Goal: Transaction & Acquisition: Obtain resource

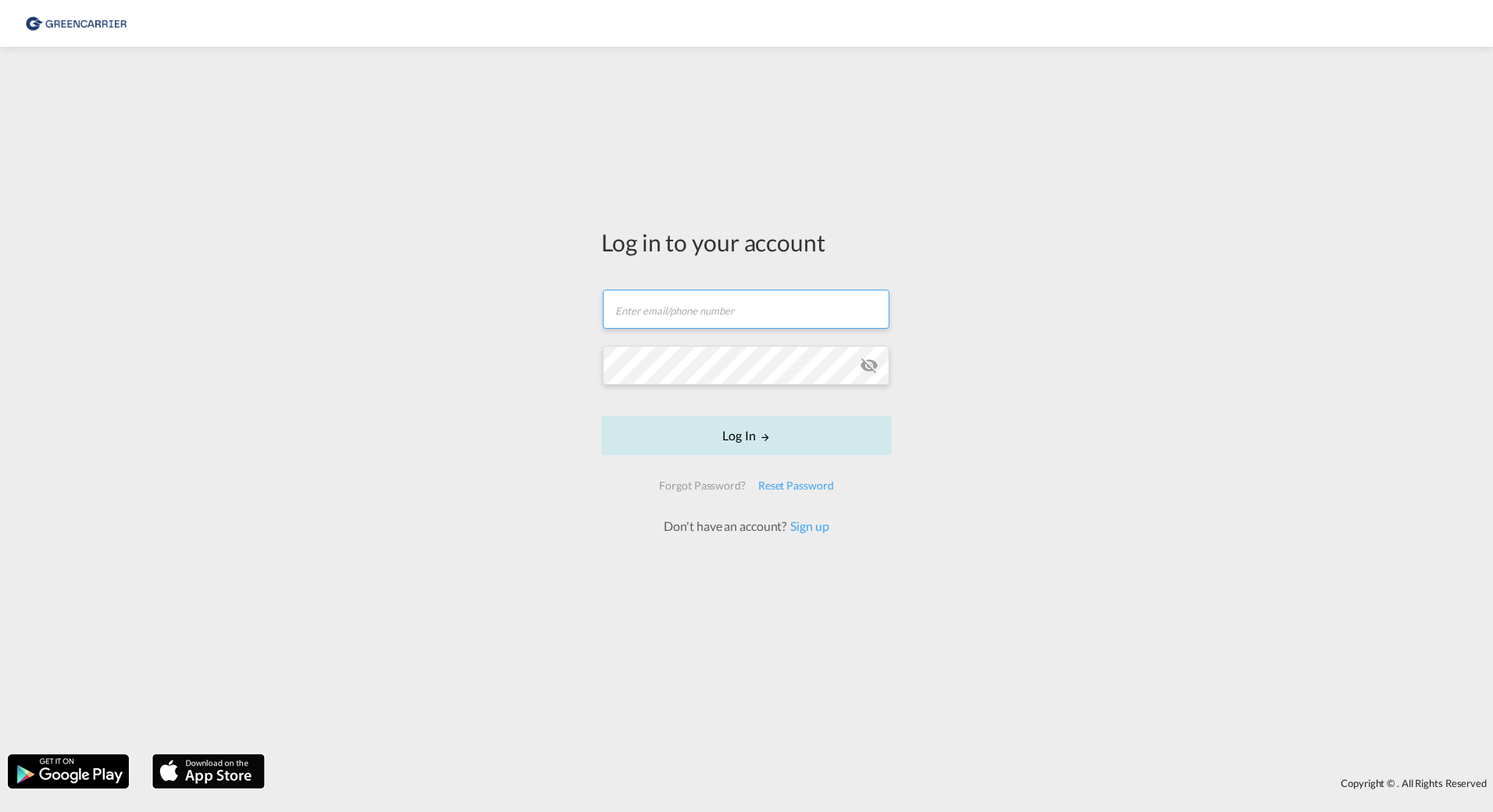
type input "[PERSON_NAME][EMAIL_ADDRESS][DOMAIN_NAME]"
click at [859, 441] on button "Log In" at bounding box center [746, 435] width 291 height 39
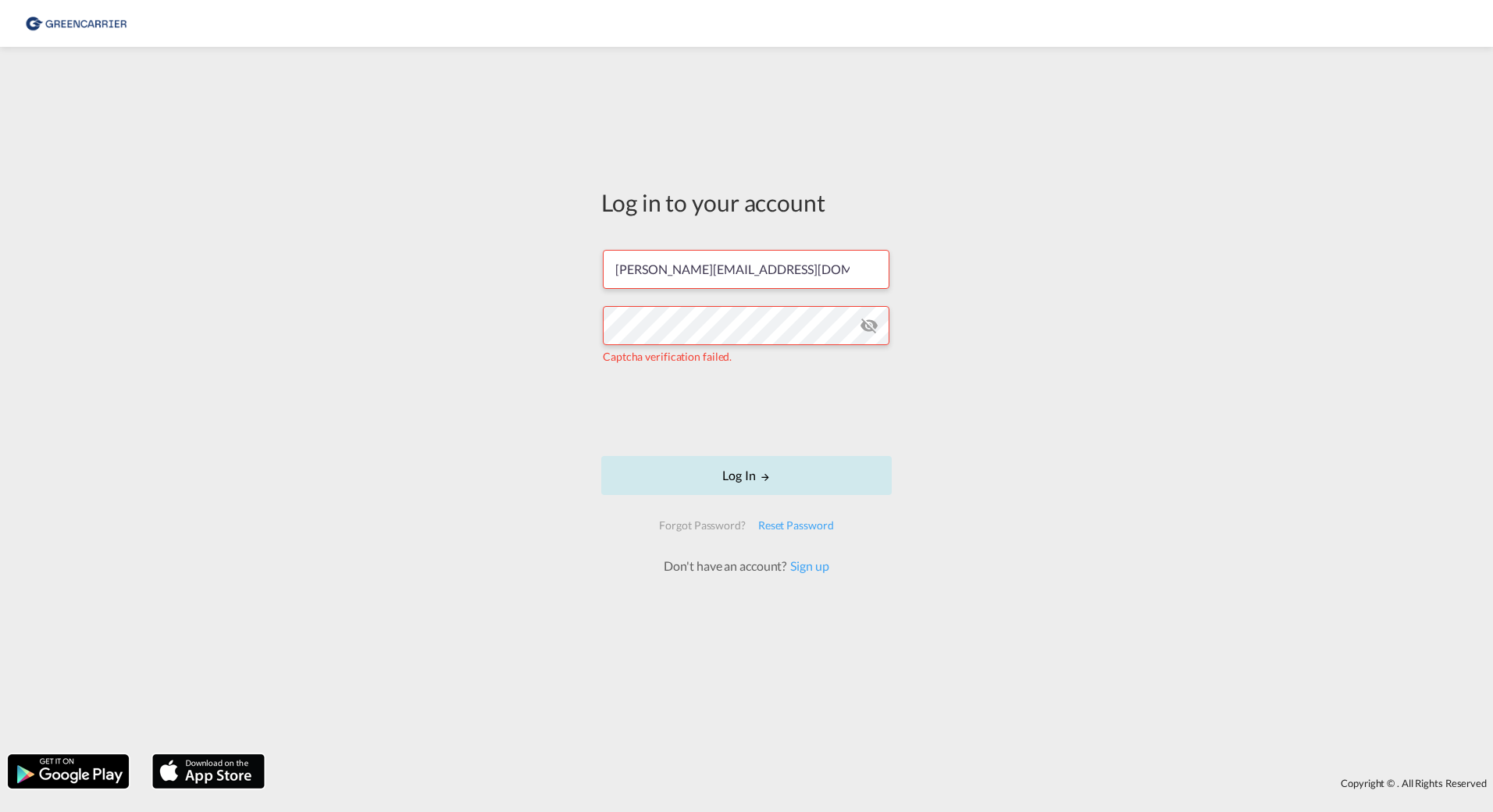
click at [772, 460] on button "Log In" at bounding box center [746, 475] width 291 height 39
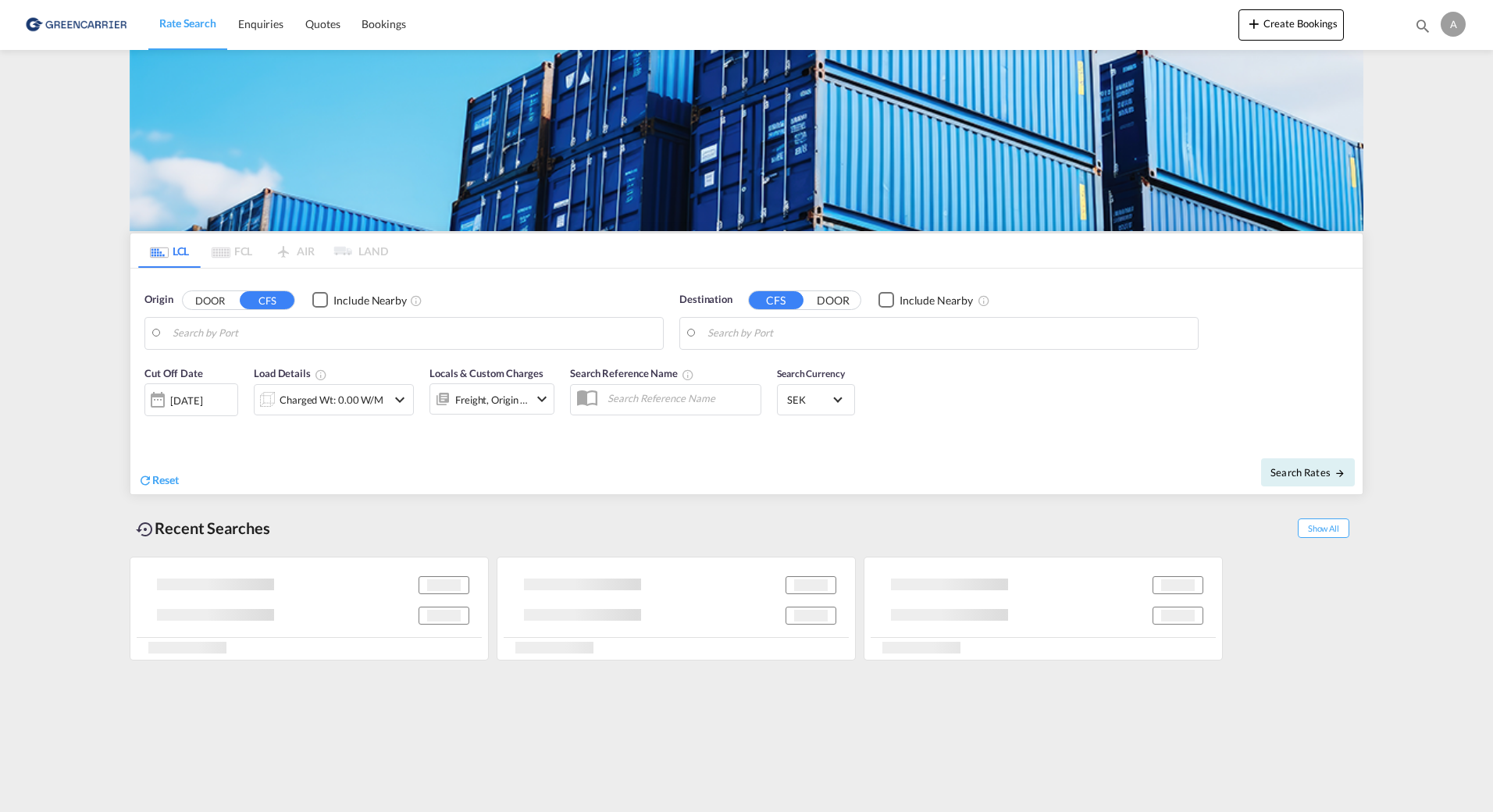
type input "SE-86132, [GEOGRAPHIC_DATA], [GEOGRAPHIC_DATA]"
type input "Lyttelton, NZLYT"
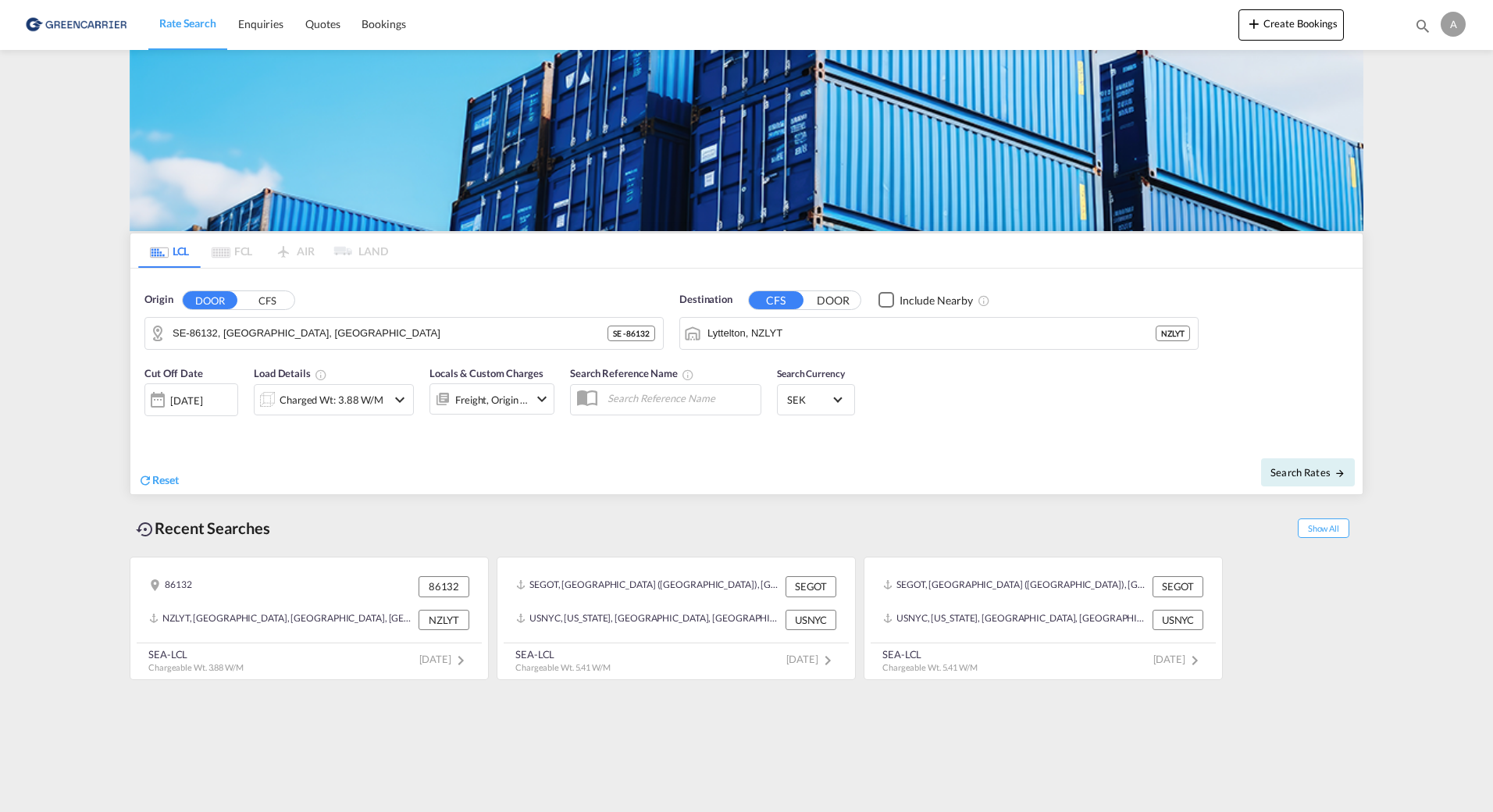
click at [1265, 708] on md-content "Rate Search Enquiries Quotes Bookings Create Bookings Bookings Quotes Enquiries…" at bounding box center [746, 406] width 1493 height 812
click at [382, 339] on input "SE-86132, [GEOGRAPHIC_DATA], [GEOGRAPHIC_DATA]" at bounding box center [414, 332] width 483 height 23
click at [646, 331] on button "Clear Input" at bounding box center [647, 332] width 23 height 23
type input "j"
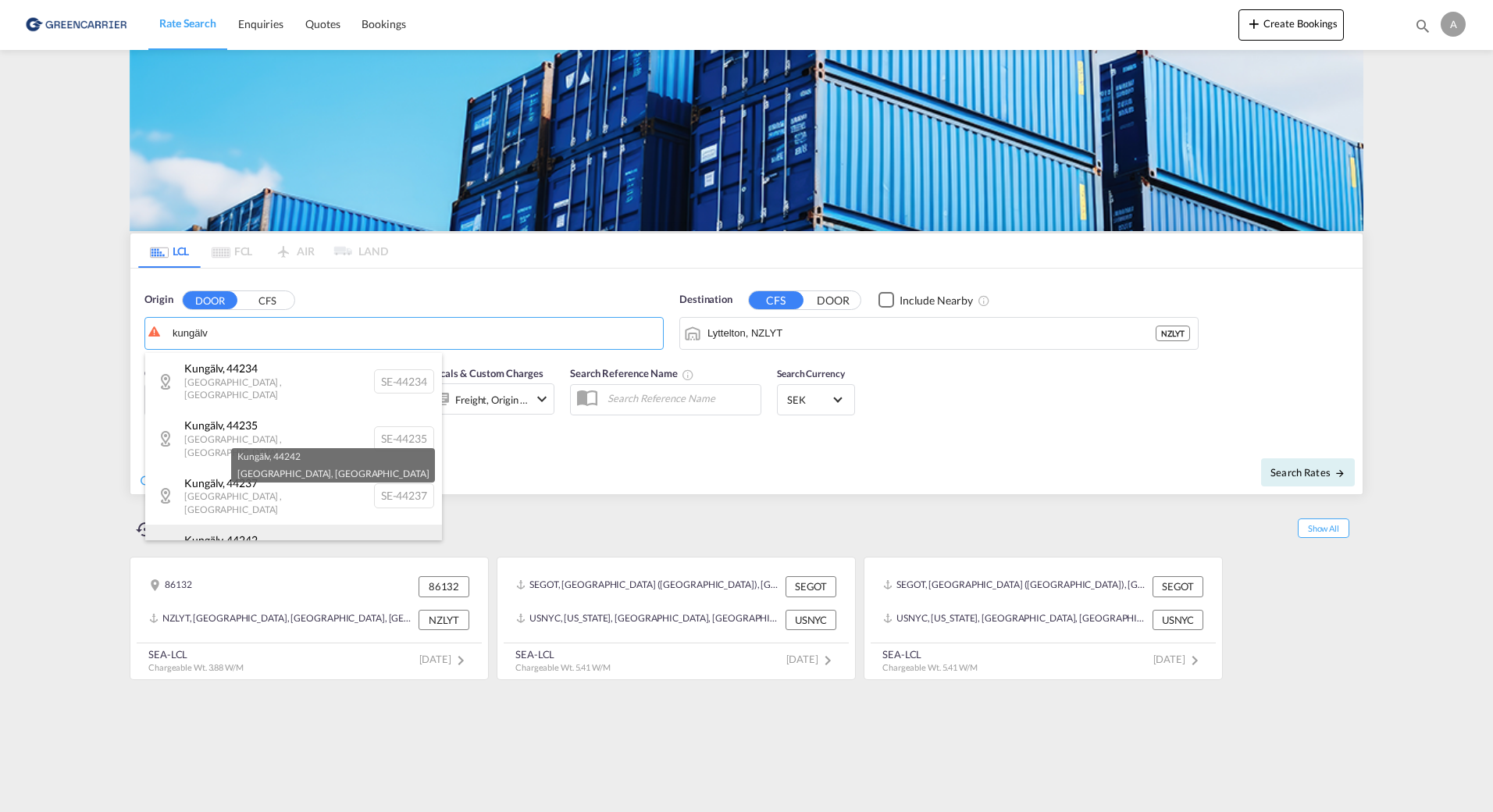
click at [297, 524] on div "Kungälv , 44242 [GEOGRAPHIC_DATA] , [GEOGRAPHIC_DATA] SE-44242" at bounding box center [293, 552] width 297 height 57
type input "SE-44242, [GEOGRAPHIC_DATA], [GEOGRAPHIC_DATA]"
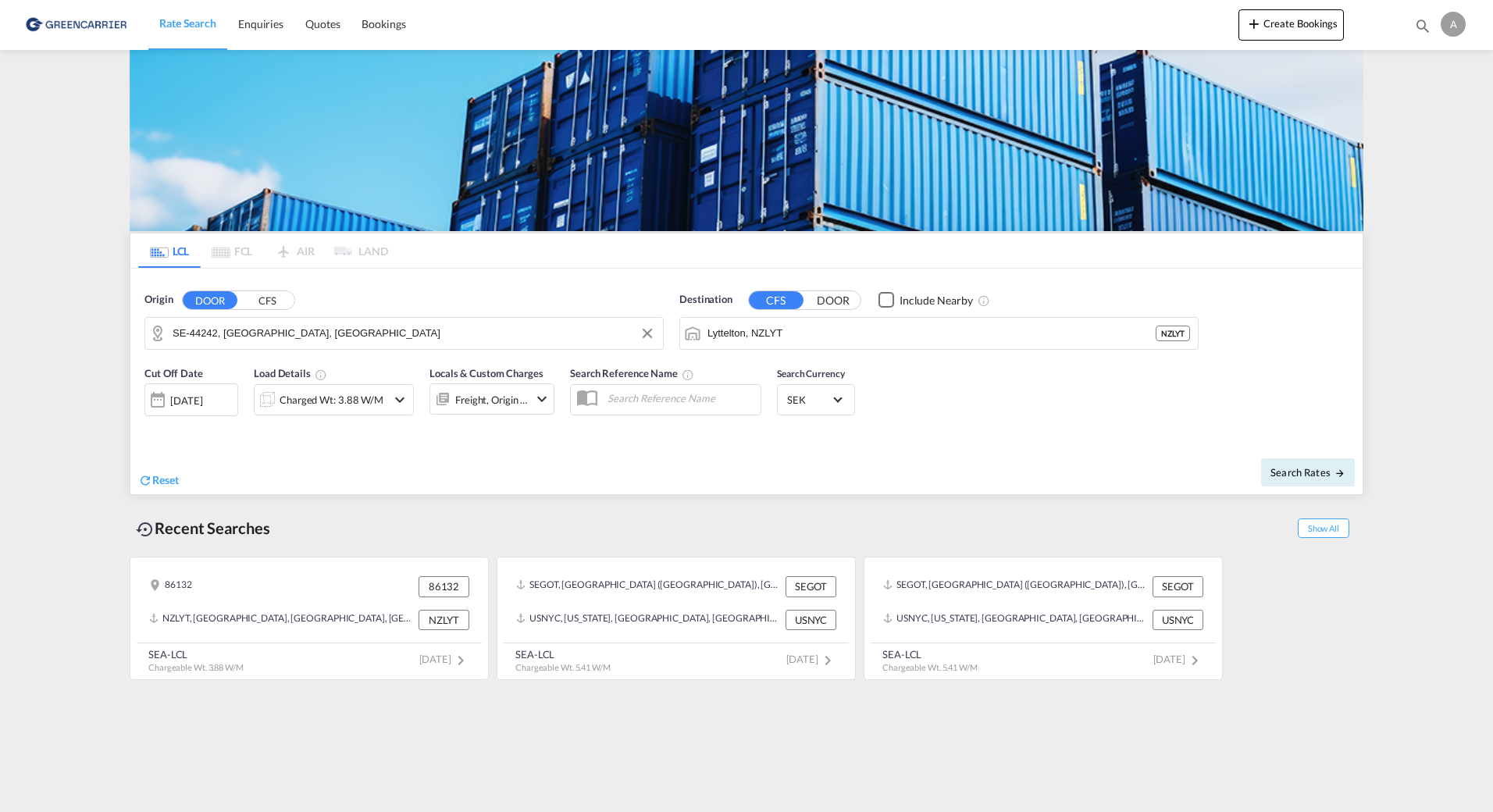
click at [715, 466] on div "Reset" at bounding box center [444, 468] width 612 height 43
click at [863, 333] on input "Lyttelton, NZLYT" at bounding box center [949, 332] width 483 height 23
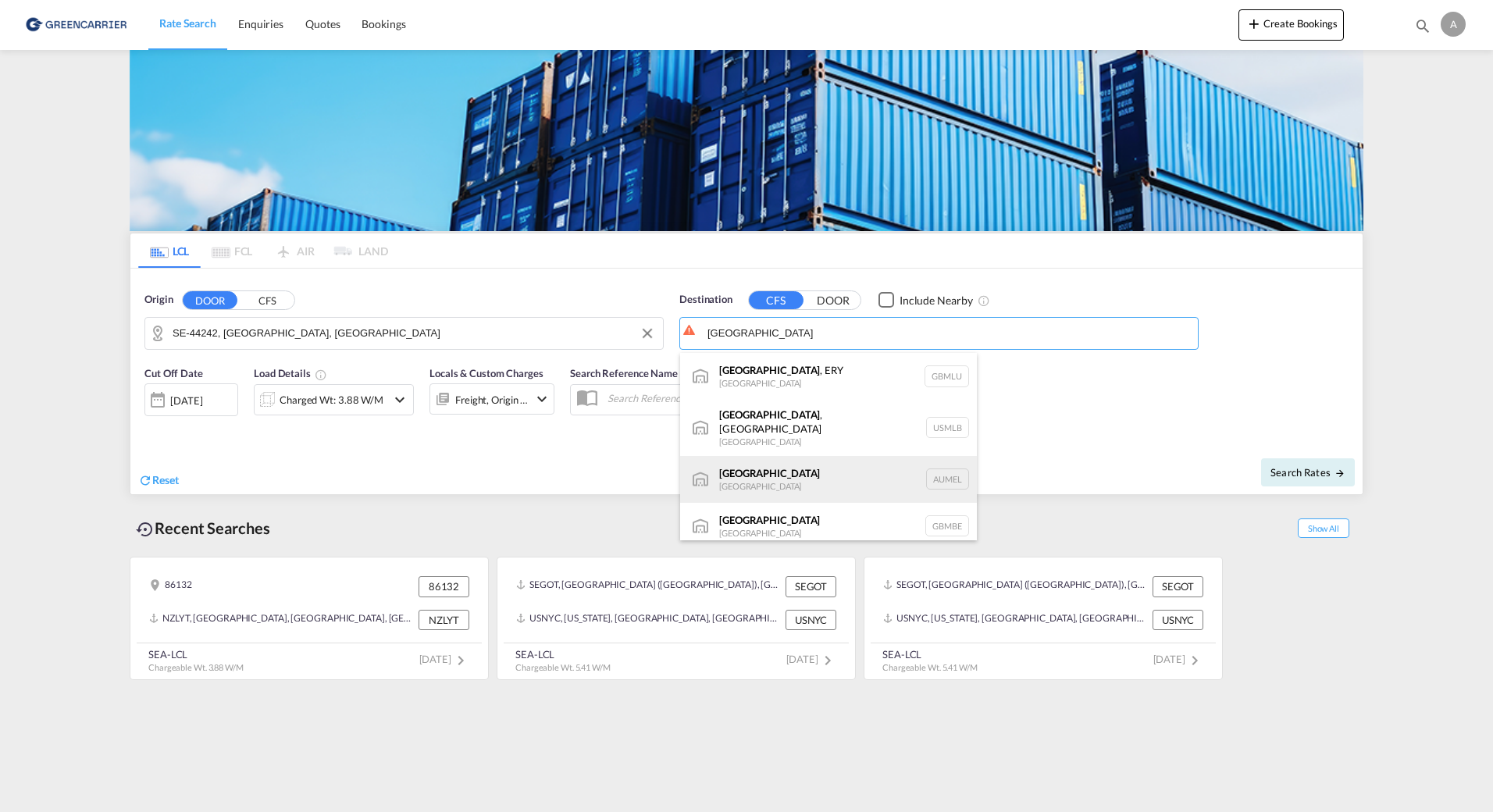
click at [837, 467] on div "[GEOGRAPHIC_DATA] [GEOGRAPHIC_DATA] AUMEL" at bounding box center [829, 479] width 297 height 46
type input "[GEOGRAPHIC_DATA], [GEOGRAPHIC_DATA]"
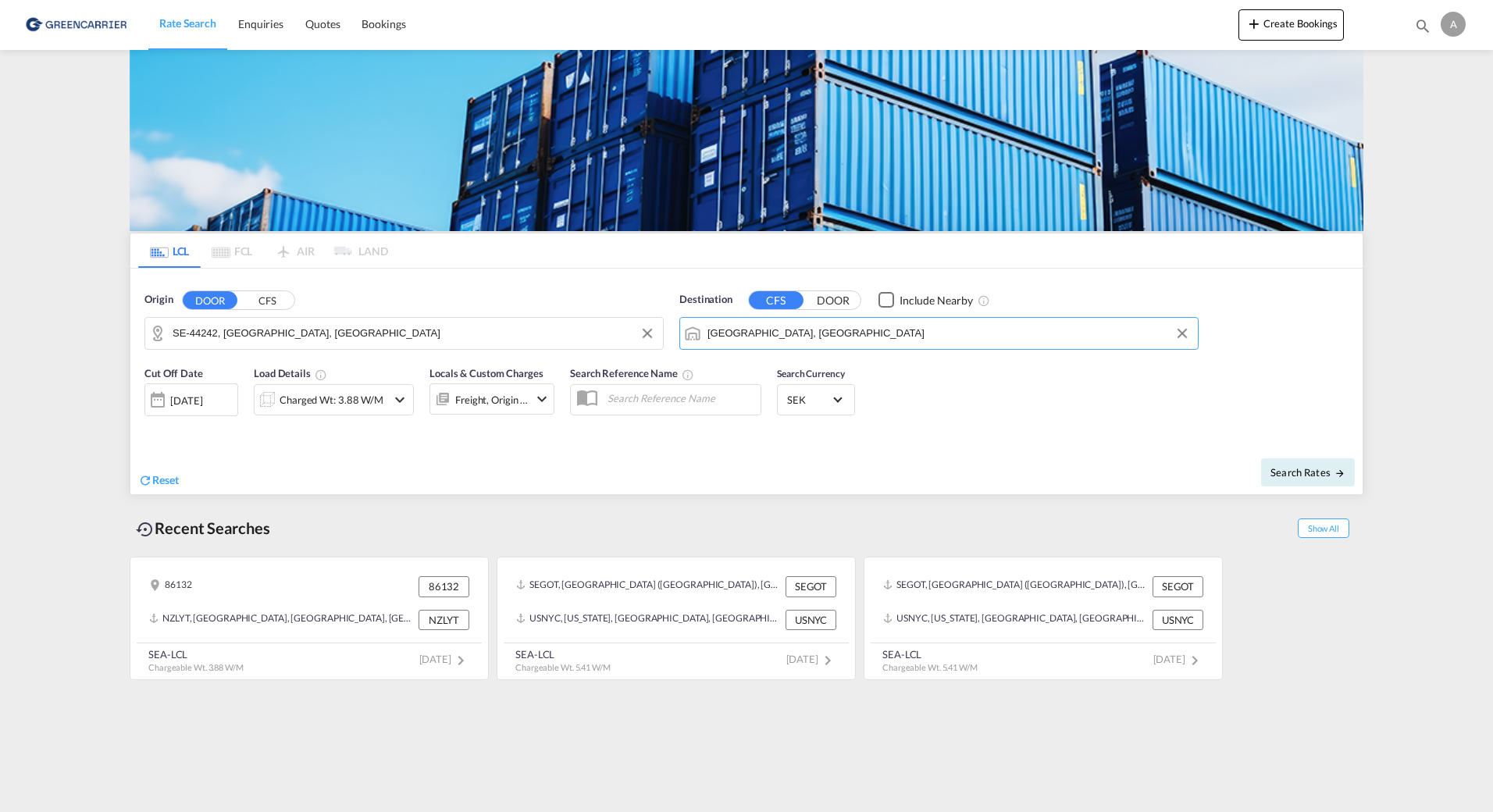
click at [1084, 454] on div "Search Rates" at bounding box center [1056, 471] width 612 height 45
click at [287, 404] on div "Charged Wt: 3.88 W/M" at bounding box center [331, 400] width 104 height 22
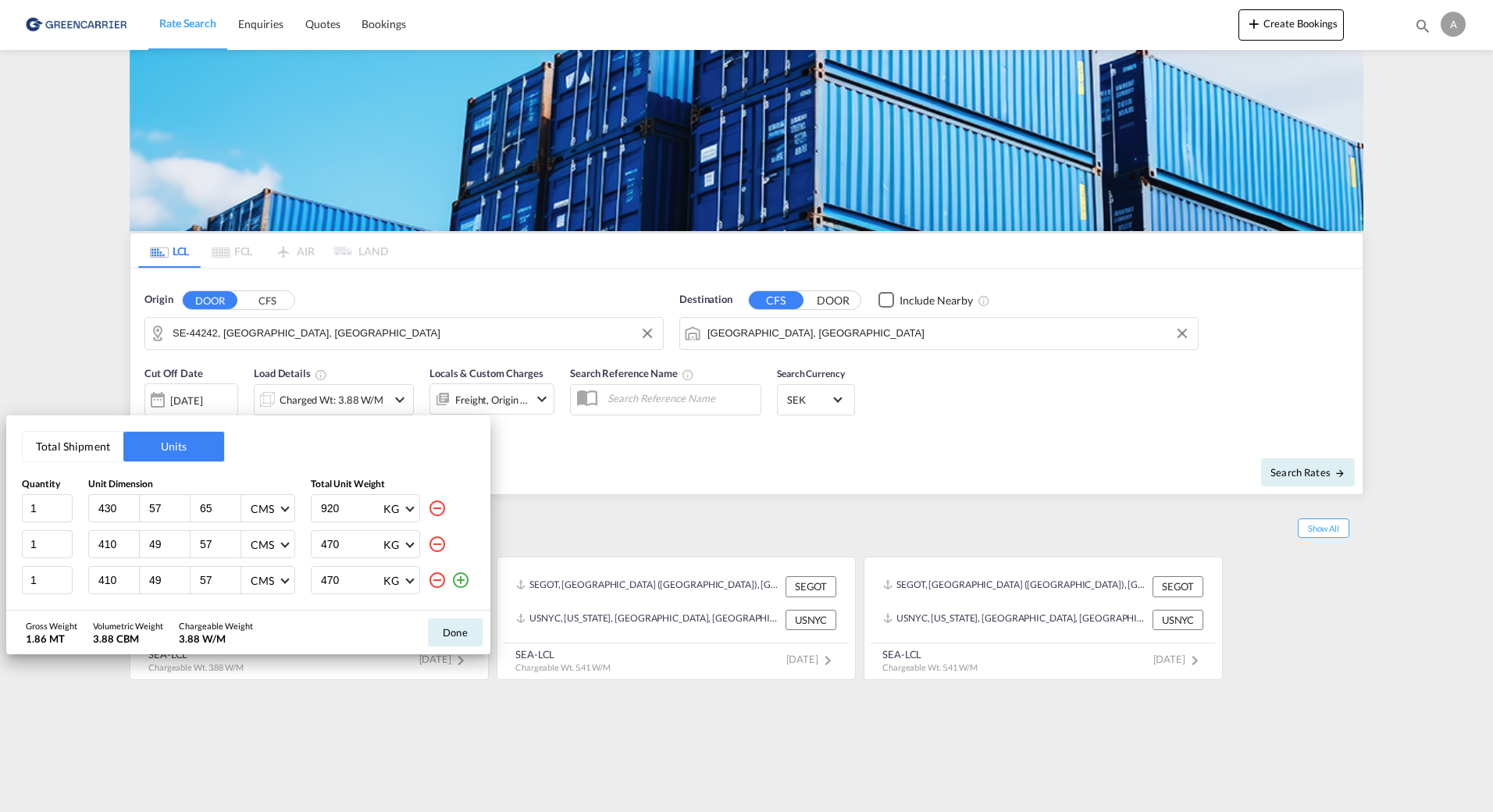
click at [445, 539] on md-icon "icon-minus-circle-outline" at bounding box center [437, 544] width 19 height 19
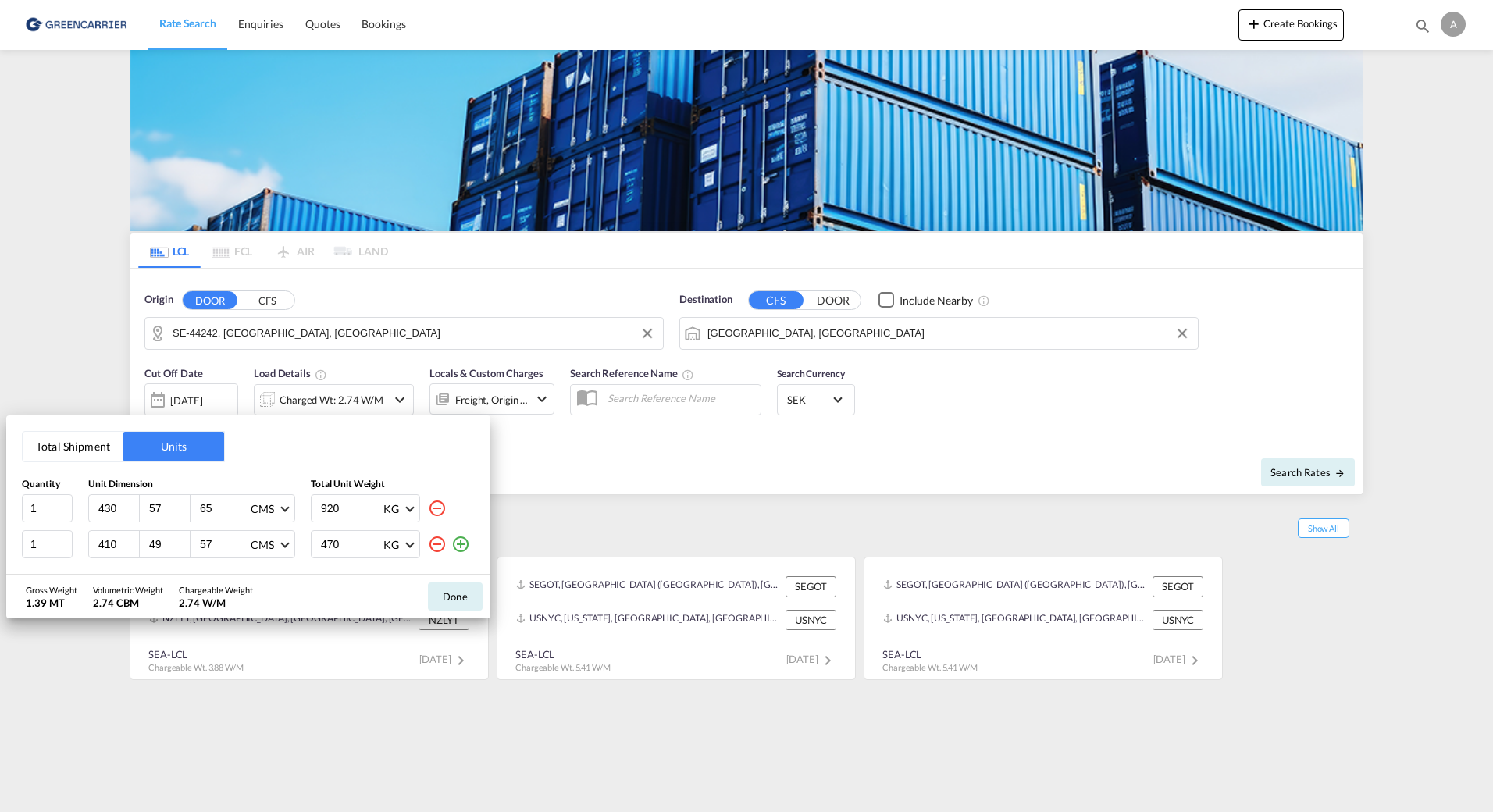
click at [445, 539] on md-icon "icon-minus-circle-outline" at bounding box center [437, 544] width 19 height 19
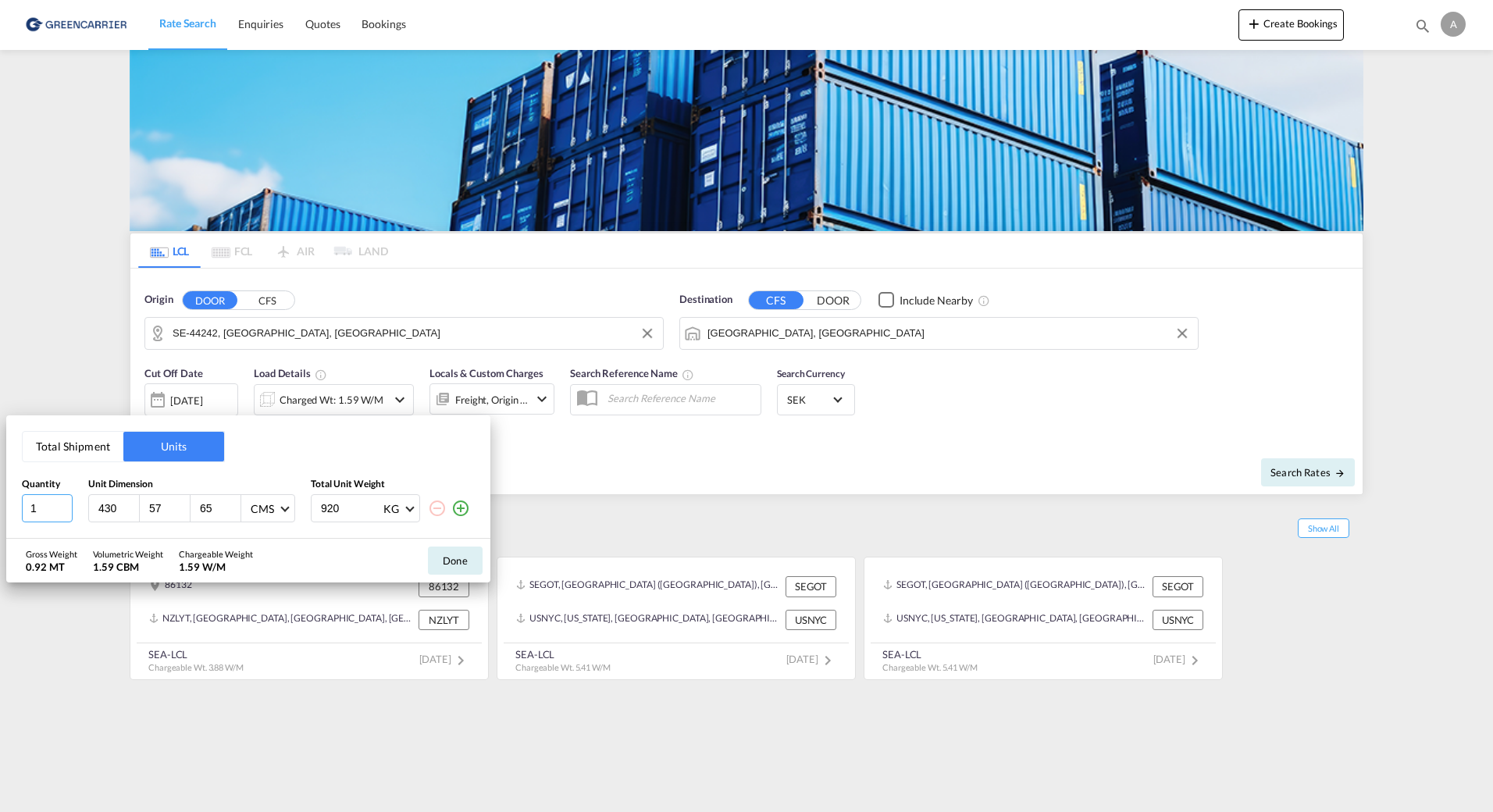
drag, startPoint x: 48, startPoint y: 502, endPoint x: 0, endPoint y: 496, distance: 48.4
click at [0, 498] on html "Rate Search Enquiries Quotes Bookings Rate Search Enquiries" at bounding box center [746, 406] width 1493 height 812
type input "2"
type input "60"
type input "80"
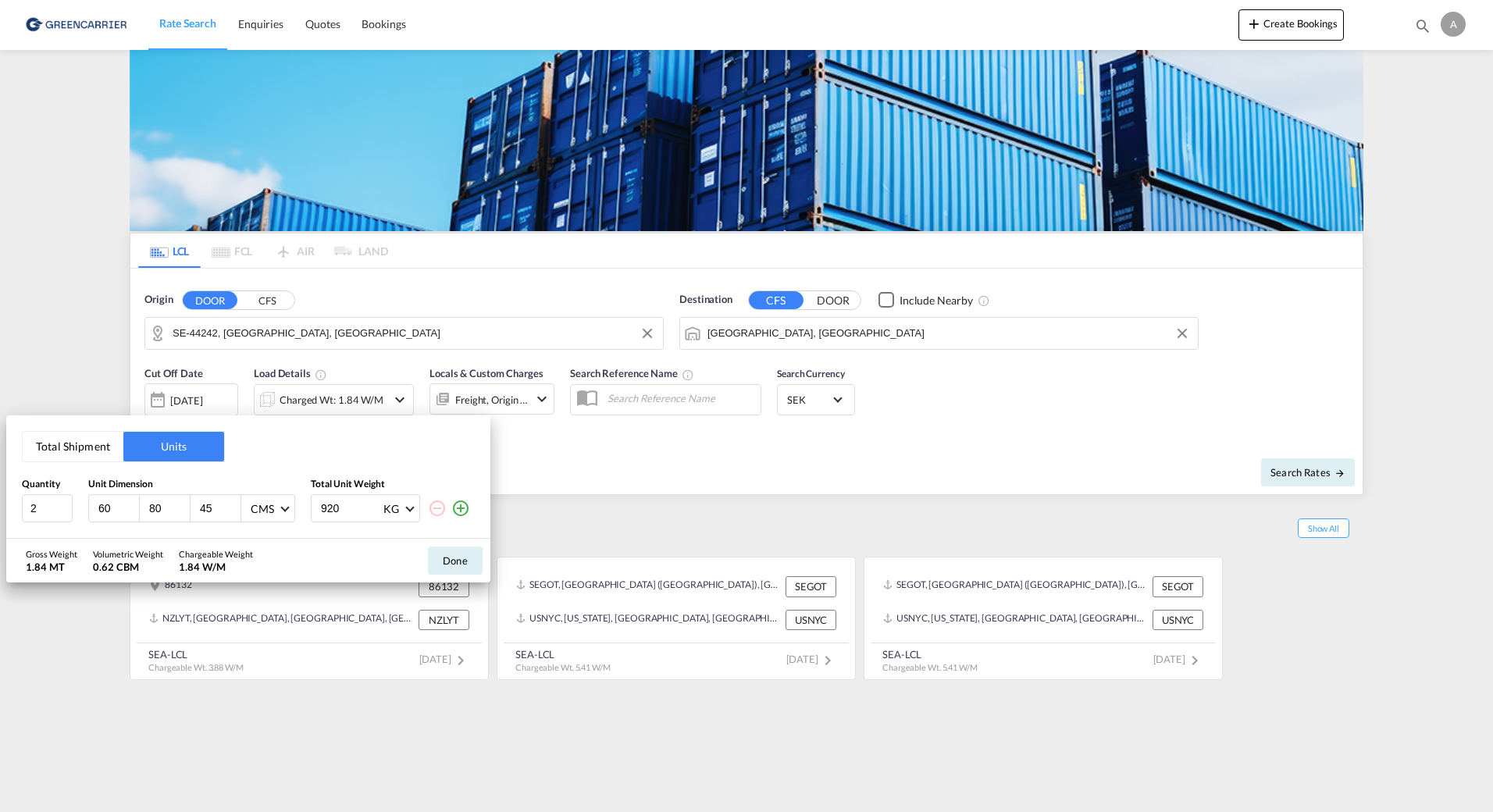
type input "45"
type input "90"
click at [462, 512] on md-icon "icon-plus-circle-outline" at bounding box center [461, 508] width 19 height 19
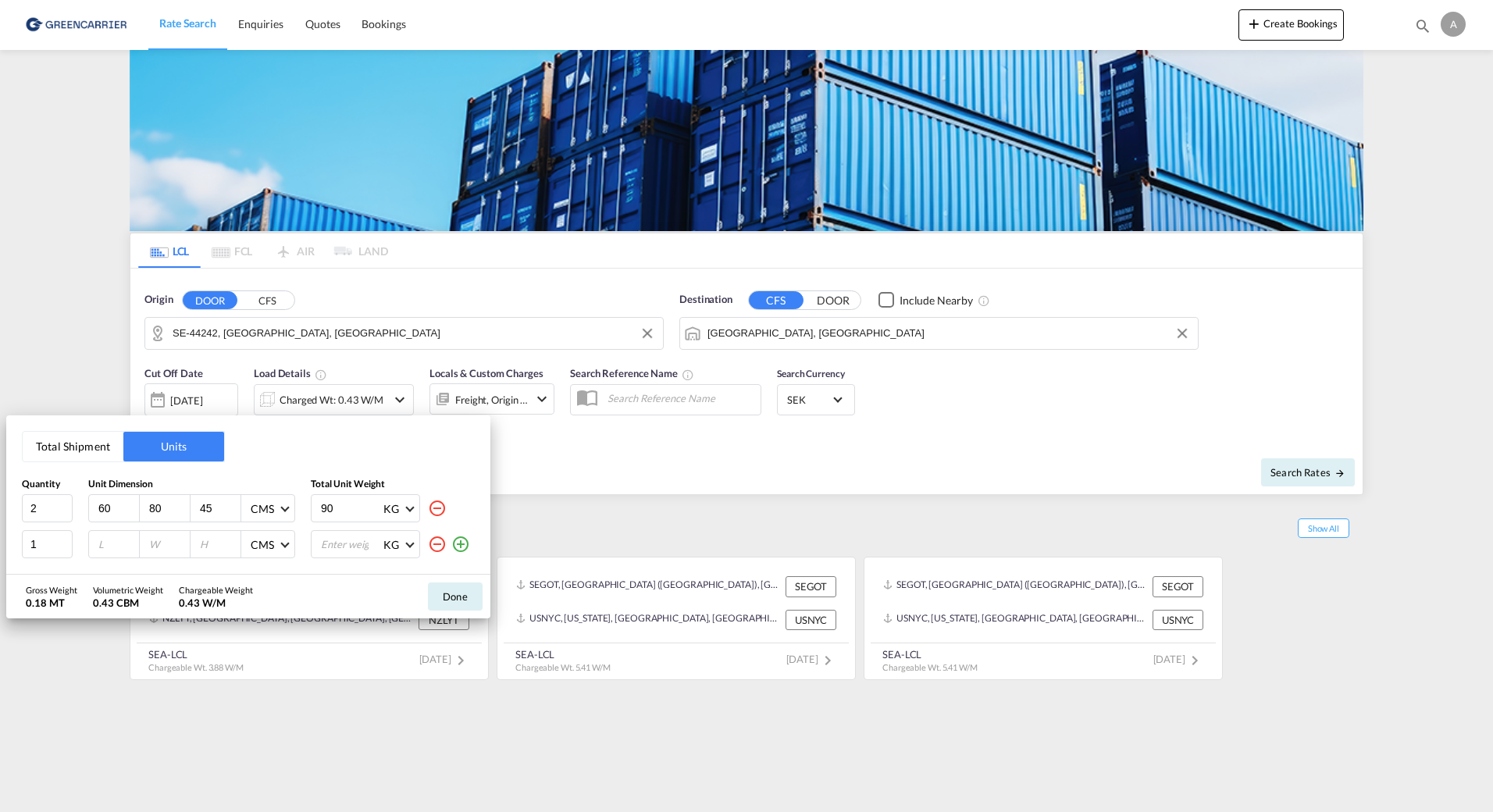
click at [115, 538] on input "number" at bounding box center [117, 544] width 42 height 14
type input "60"
type input "80"
type input "145"
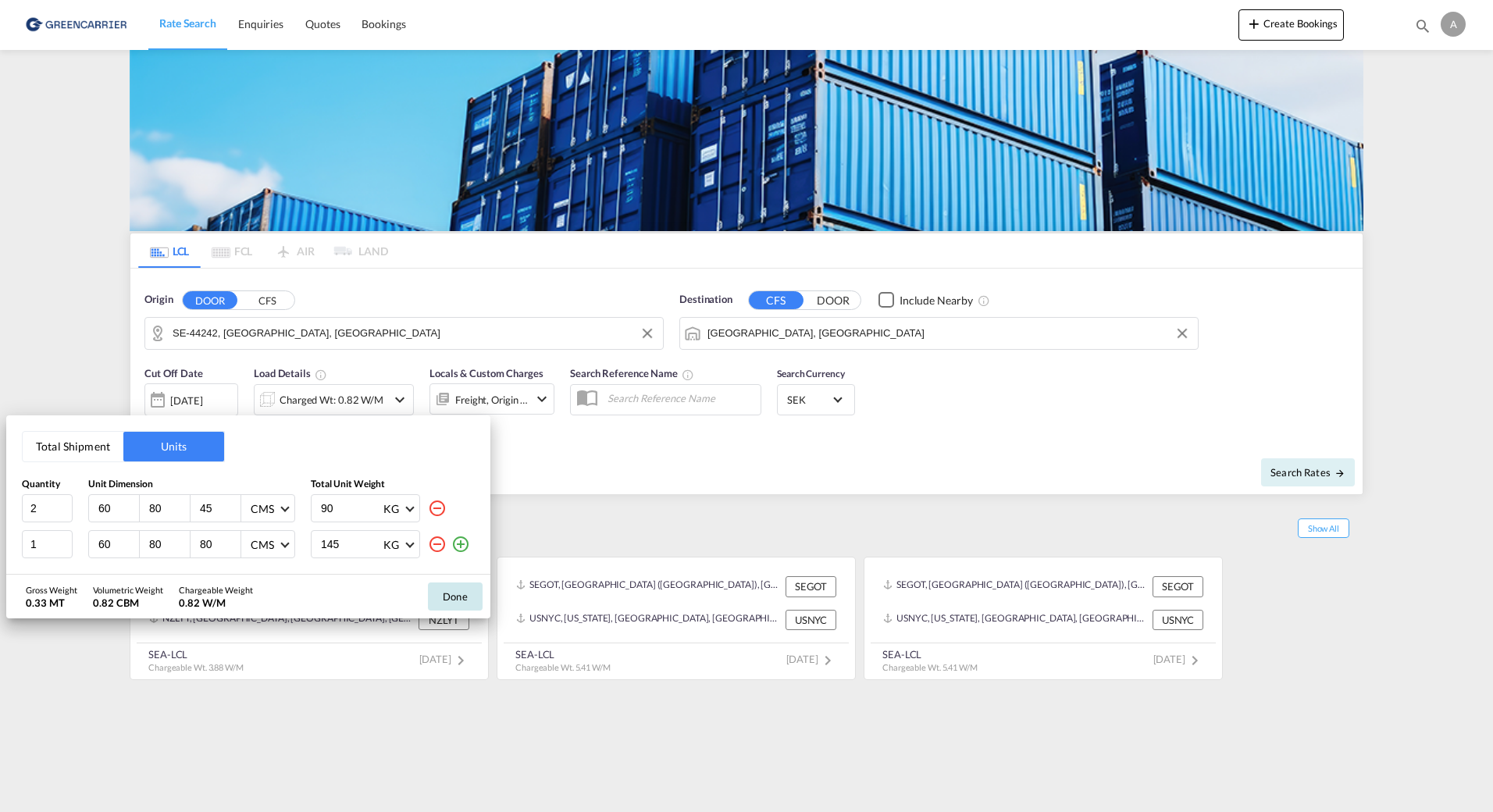
click at [471, 590] on button "Done" at bounding box center [455, 596] width 55 height 28
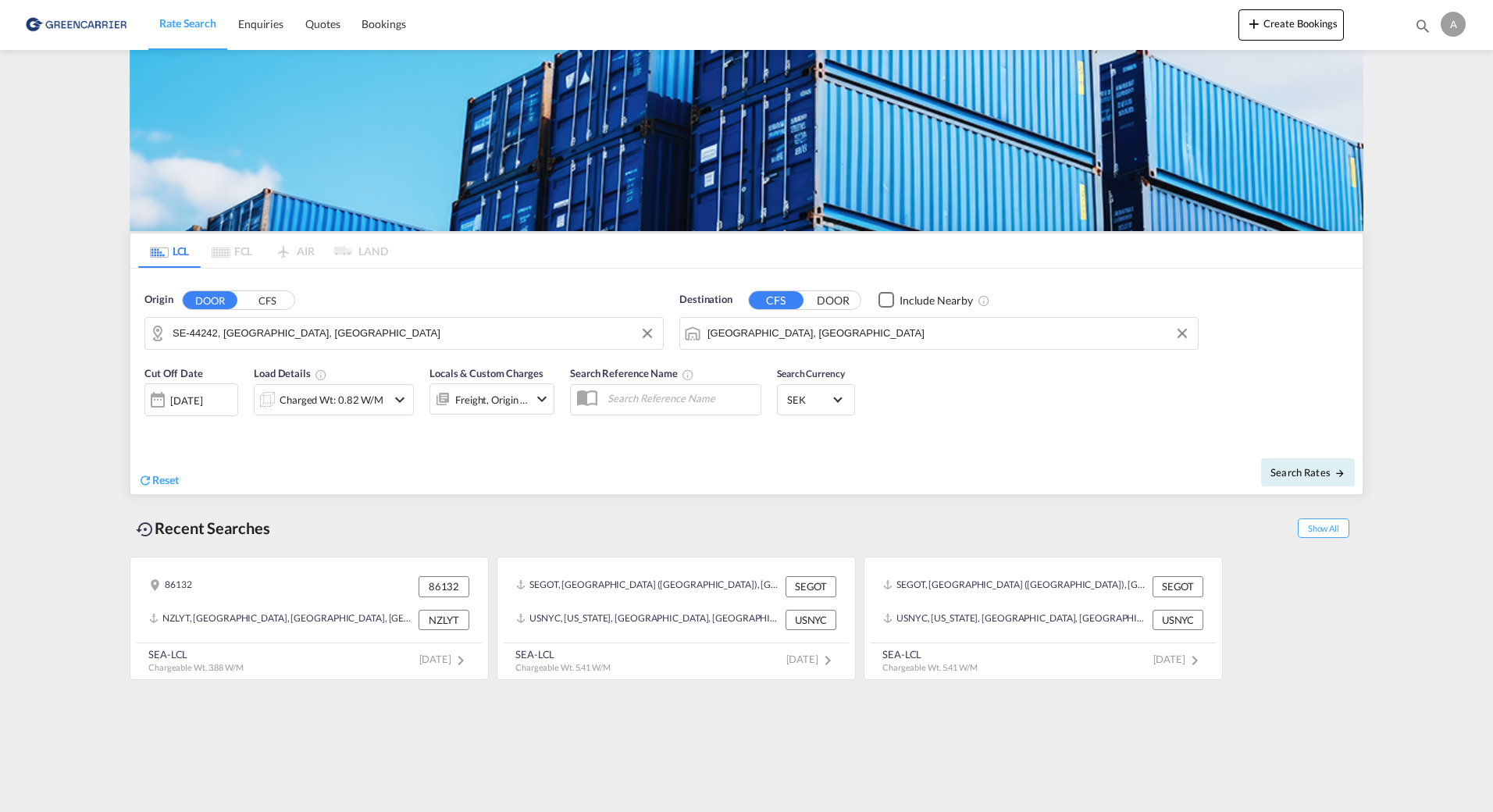
click at [592, 439] on div "Cut Off Date [DATE] [DATE] Load Details Charged Wt: 0.82 W/M Locals & Custom Ch…" at bounding box center [746, 399] width 1232 height 84
drag, startPoint x: 1045, startPoint y: 423, endPoint x: 1216, endPoint y: 445, distance: 172.4
click at [1047, 423] on div "Cut Off Date [DATE] [DATE] Load Details Charged Wt: 0.82 W/M Locals & Custom Ch…" at bounding box center [746, 399] width 1232 height 84
click at [336, 410] on div "Charged Wt: 0.82 W/M" at bounding box center [331, 400] width 104 height 22
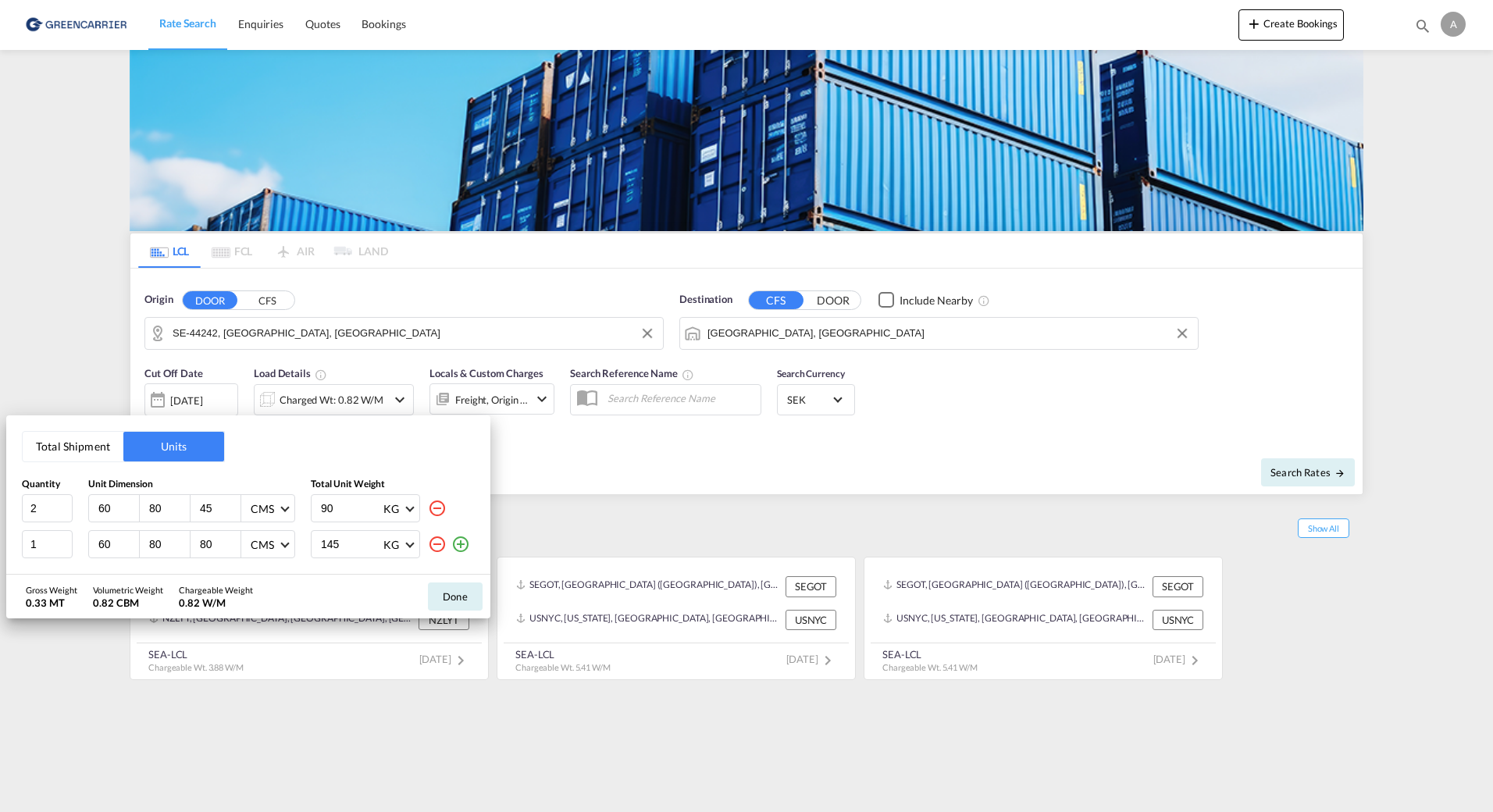
click at [570, 455] on div "Total Shipment Units Quantity Unit Dimension Total Unit Weight 2 60 80 45 CMS C…" at bounding box center [746, 406] width 1493 height 812
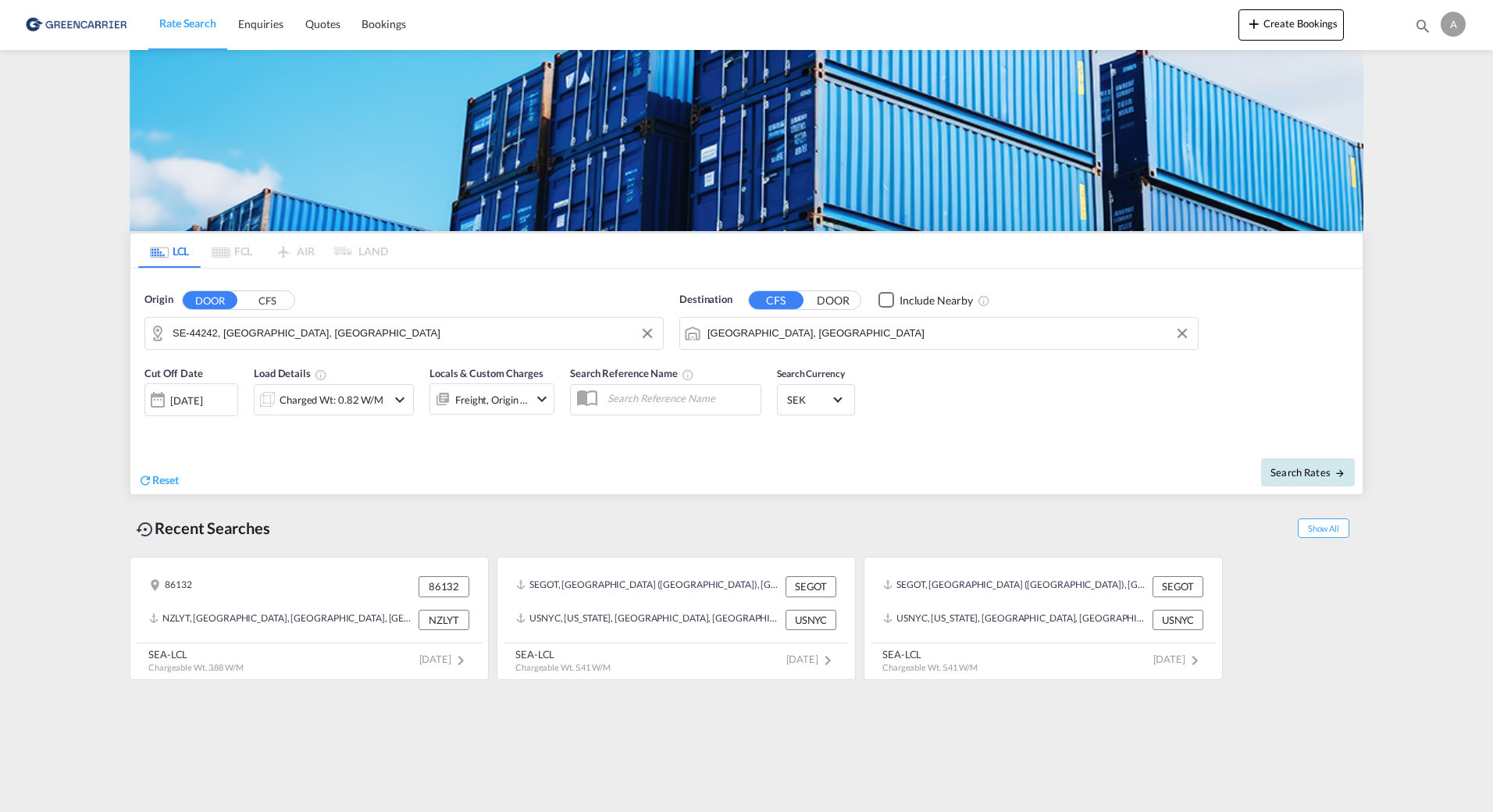
click at [1297, 459] on button "Search Rates" at bounding box center [1307, 472] width 94 height 28
type input "44242 to AUMEL / [DATE]"
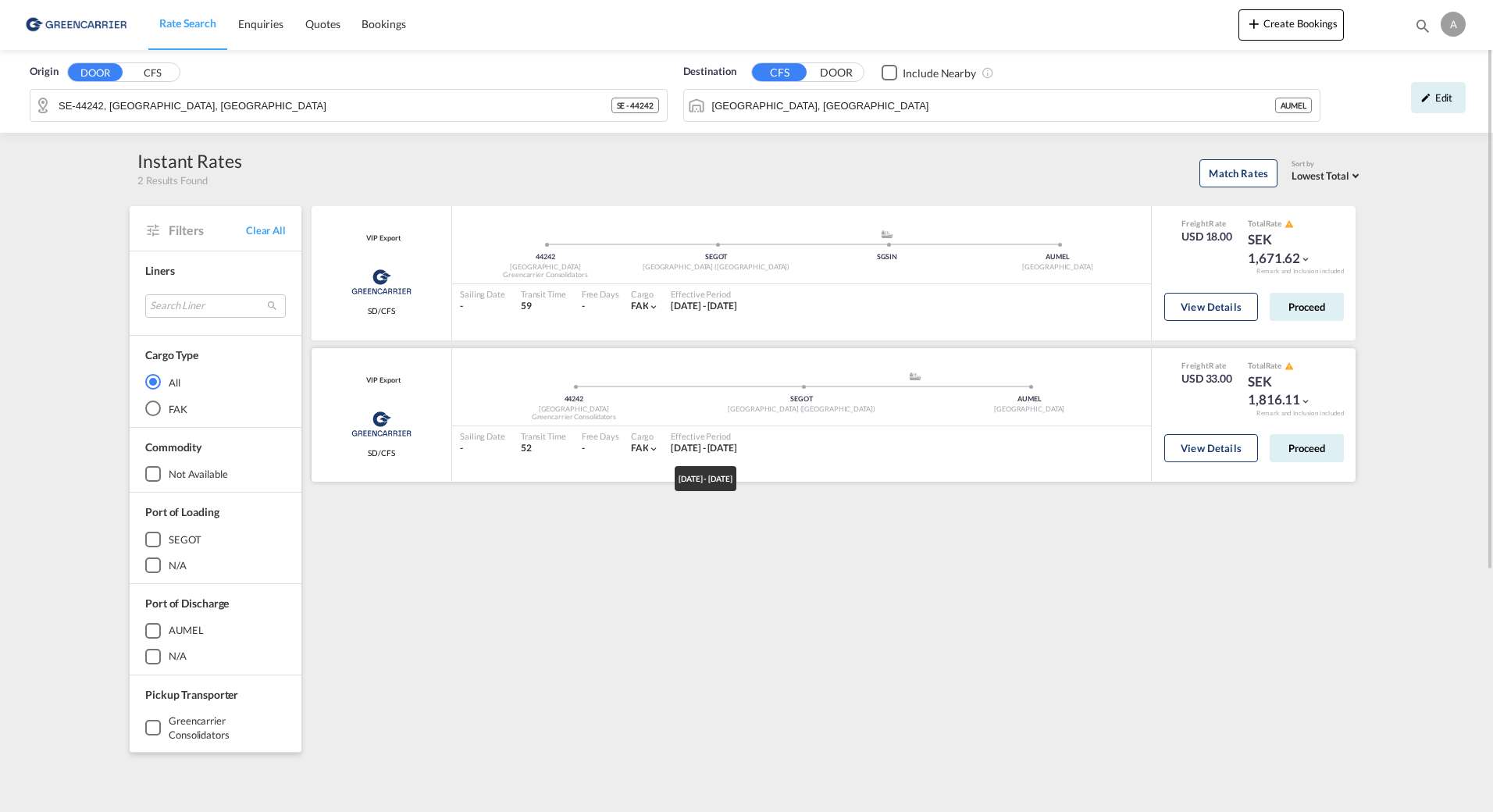
drag, startPoint x: 781, startPoint y: 452, endPoint x: 613, endPoint y: 439, distance: 168.5
click at [613, 439] on div "Sailing Date - Transit Time 52 Free Days View - Cargo FAK | Effective Period [D…" at bounding box center [801, 442] width 699 height 32
click at [919, 566] on div "VIP Export Greencarrier Consolidators SD/CFS added by you 44242 Sweden Greencar…" at bounding box center [836, 674] width 1054 height 936
click at [1232, 445] on button "View Details" at bounding box center [1211, 448] width 94 height 28
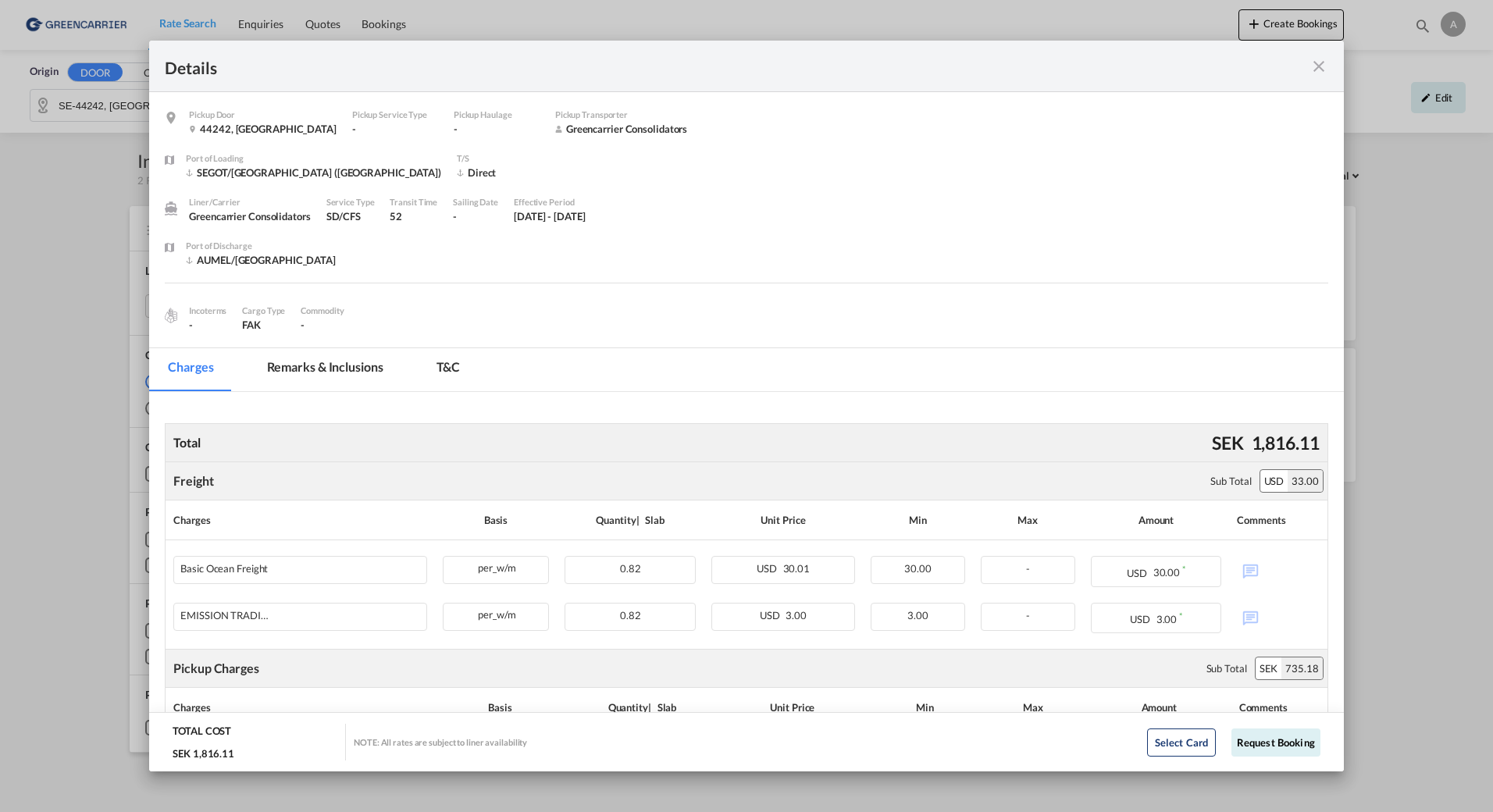
drag, startPoint x: 1314, startPoint y: 66, endPoint x: 1273, endPoint y: 190, distance: 130.6
click at [1314, 66] on md-icon "icon-close fg-AAA8AD m-0 cursor" at bounding box center [1318, 66] width 19 height 19
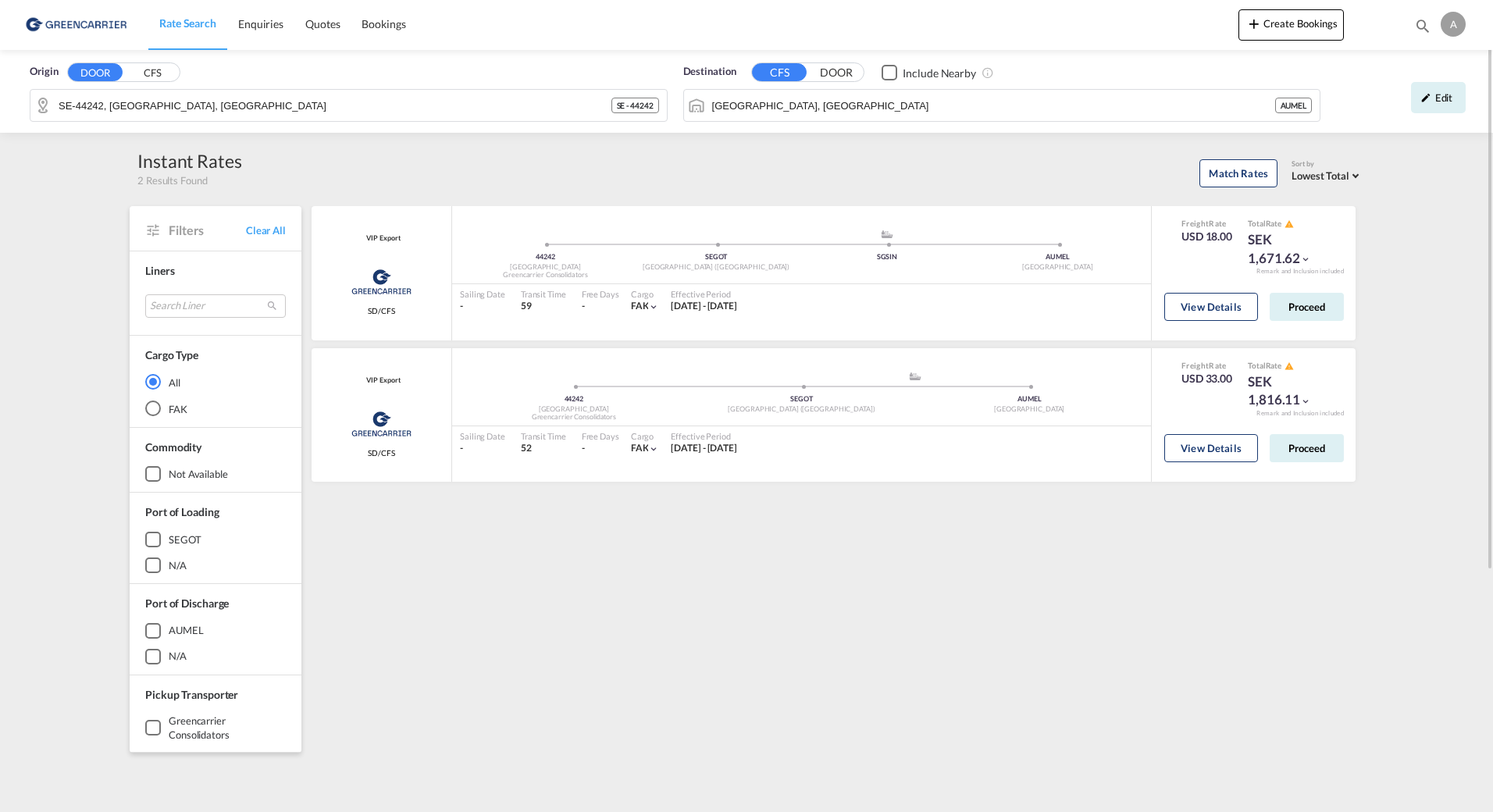
click at [1421, 290] on div "Origin DOOR CFS SE-44242, [GEOGRAPHIC_DATA], [GEOGRAPHIC_DATA] SE - 44242 Desti…" at bounding box center [746, 603] width 1493 height 1107
click at [724, 634] on div "VIP Export Greencarrier Consolidators SD/CFS added by you 44242 Sweden Greencar…" at bounding box center [836, 674] width 1054 height 936
